Goal: Transaction & Acquisition: Purchase product/service

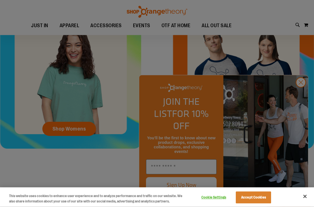
scroll to position [214, 0]
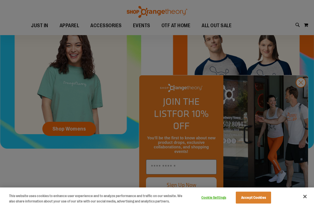
click at [299, 202] on button "Close" at bounding box center [305, 196] width 12 height 12
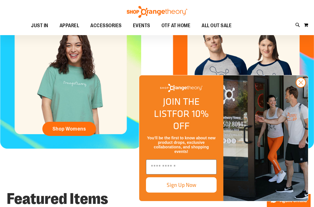
click at [300, 87] on circle "Close dialog" at bounding box center [300, 82] width 9 height 9
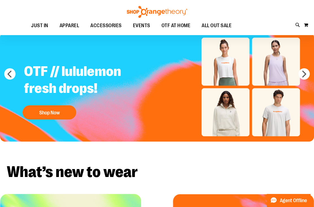
scroll to position [25, 0]
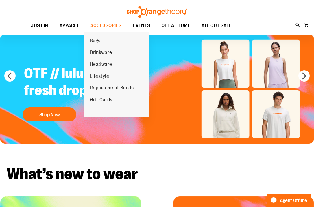
click at [95, 54] on span "Drinkware" at bounding box center [101, 52] width 22 height 7
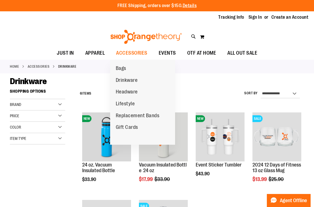
click at [120, 67] on span "Bags" at bounding box center [121, 68] width 10 height 7
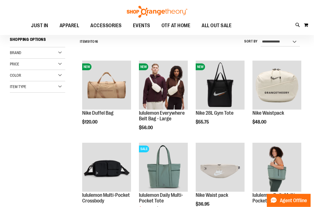
scroll to position [53, 0]
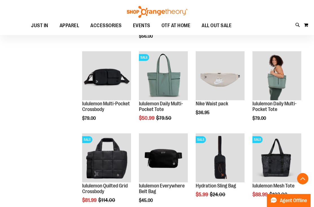
scroll to position [93, 0]
